Goal: Use online tool/utility: Use online tool/utility

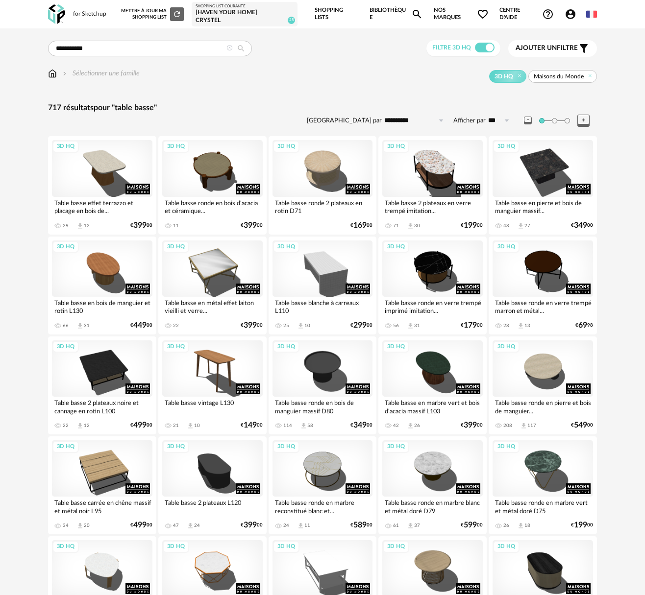
scroll to position [439, 0]
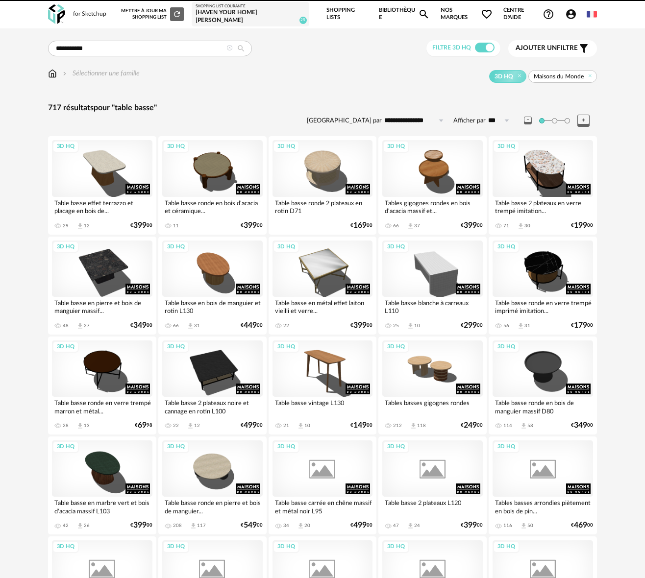
click at [215, 15] on div "[Haven your Home] Crystel" at bounding box center [250, 16] width 109 height 15
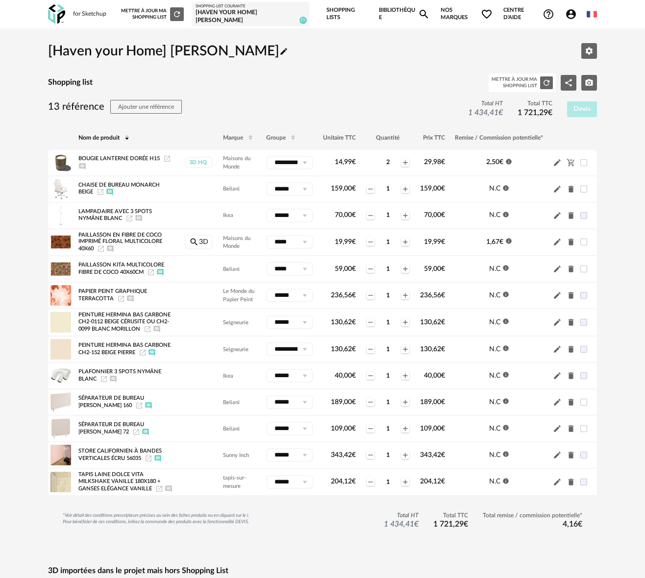
click at [144, 12] on div "Mettre à jour ma Shopping List Refresh icon" at bounding box center [152, 14] width 63 height 14
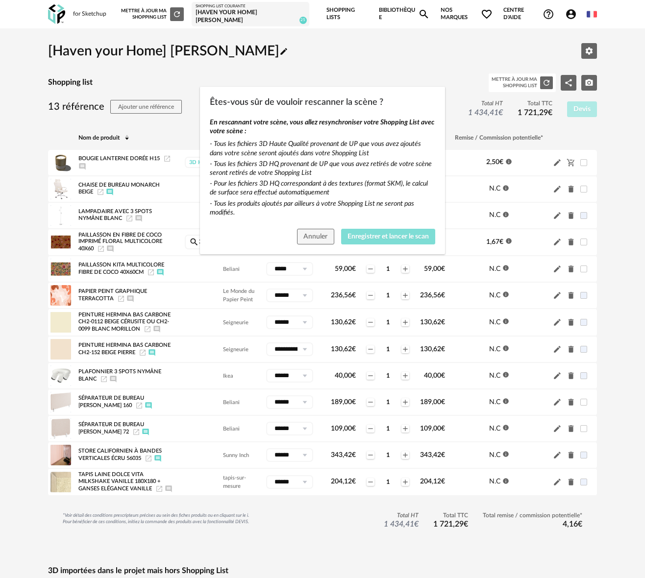
click at [370, 233] on span "Enregistrer et lancer le scan" at bounding box center [387, 236] width 81 height 7
